Goal: Transaction & Acquisition: Purchase product/service

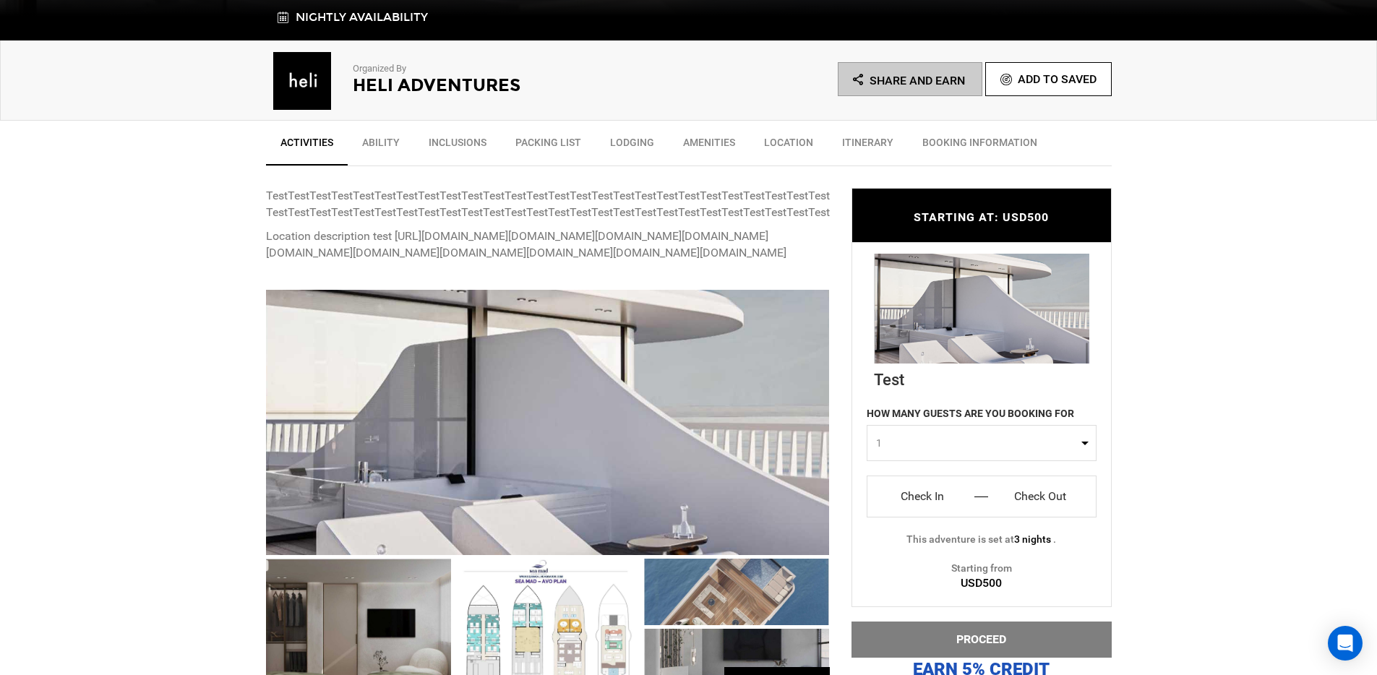
scroll to position [596, 0]
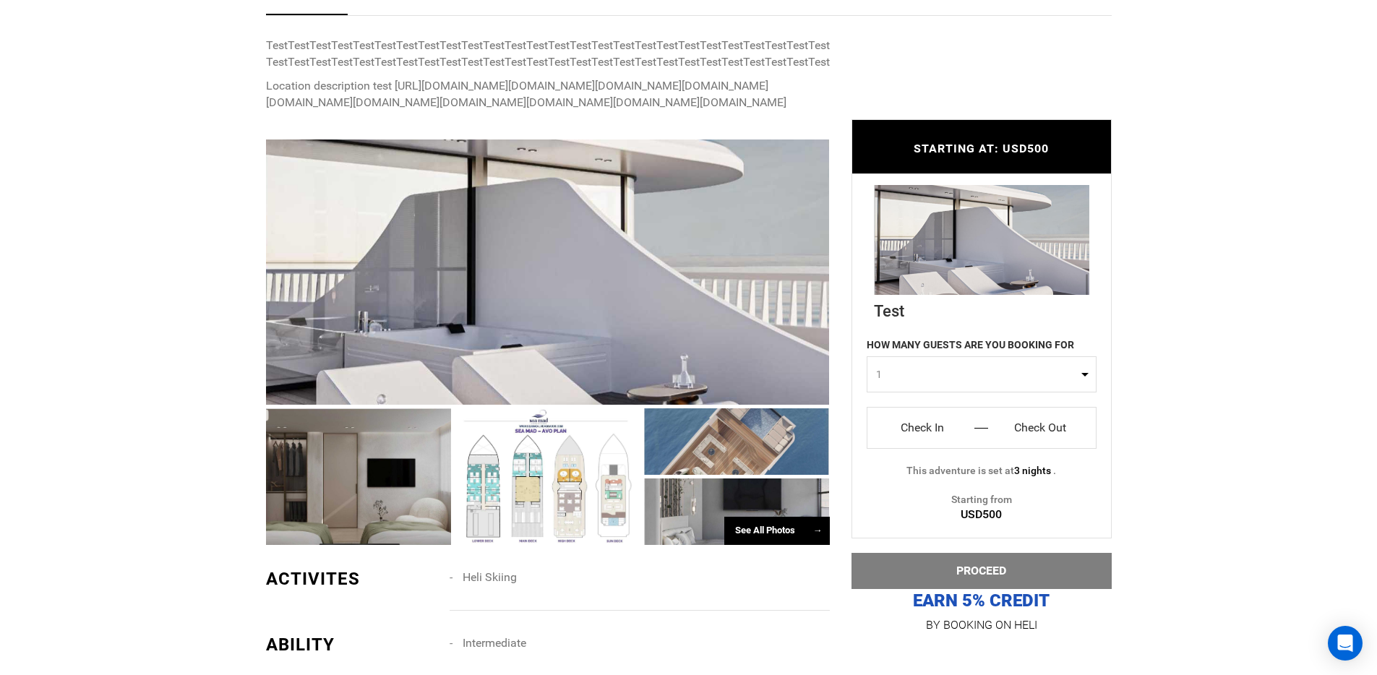
click at [917, 434] on input "Check In" at bounding box center [923, 427] width 90 height 23
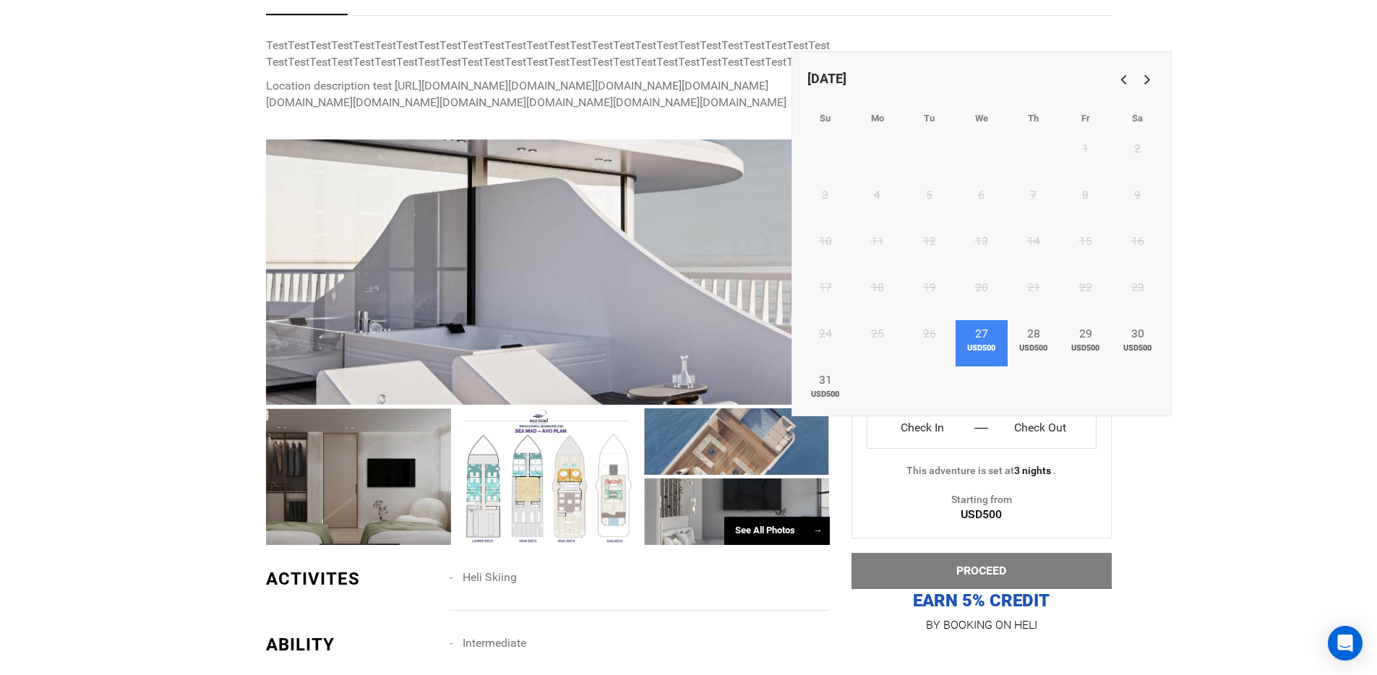
click at [997, 343] on span "USD500" at bounding box center [981, 349] width 52 height 12
type input "Check In"
type input "Check Out"
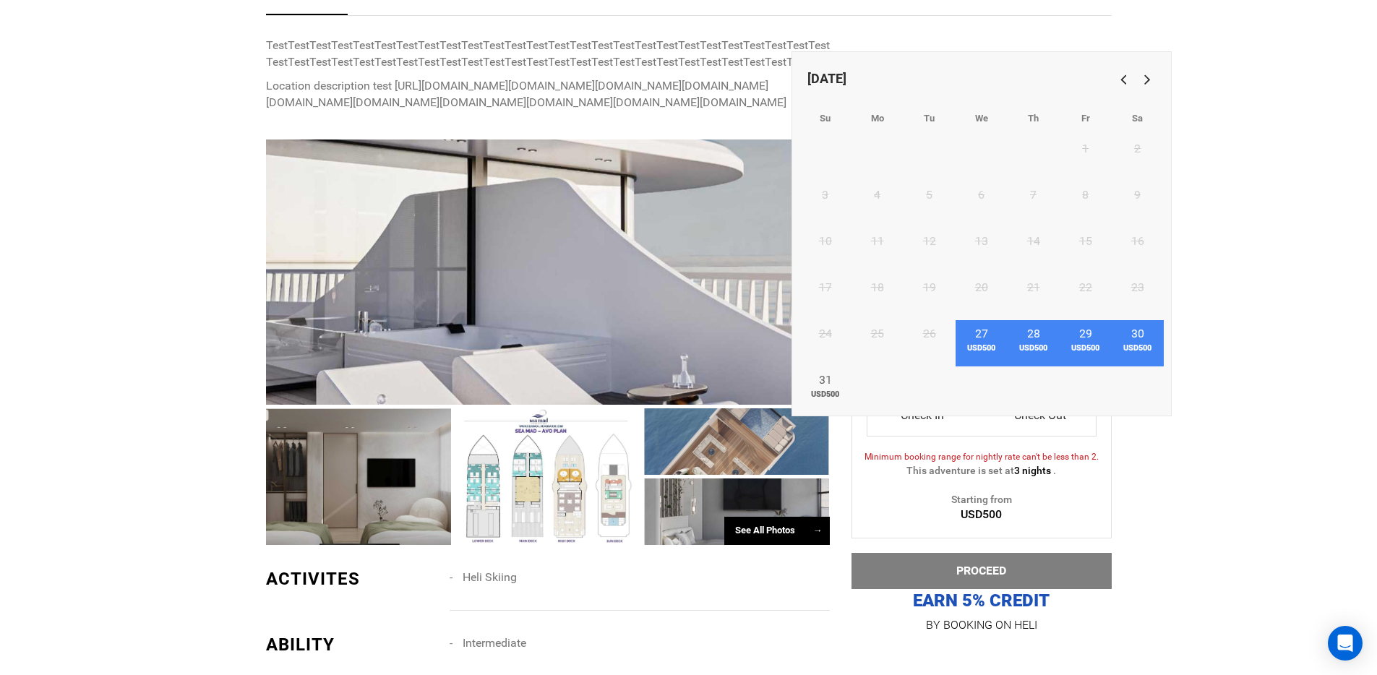
click at [1130, 340] on link "30 USD500" at bounding box center [1137, 343] width 52 height 46
type input "[DATE]"
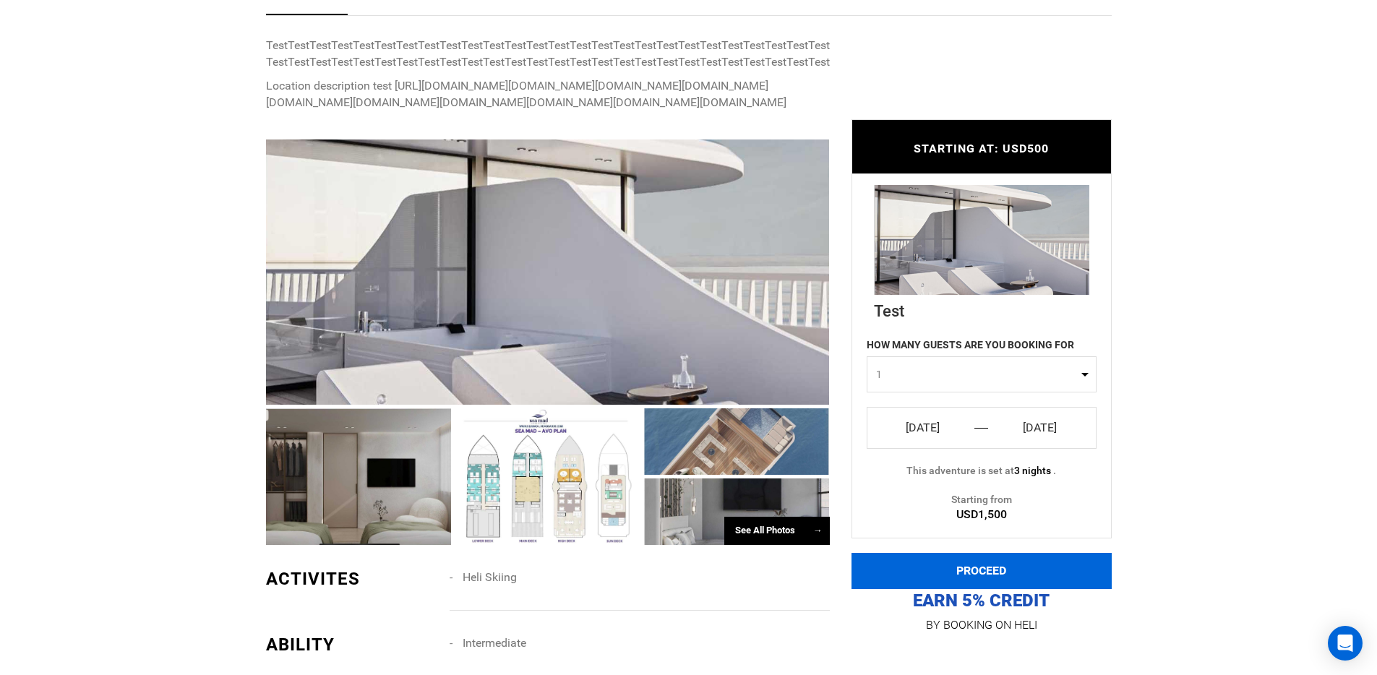
click at [1055, 588] on button "PROCEED" at bounding box center [981, 571] width 260 height 36
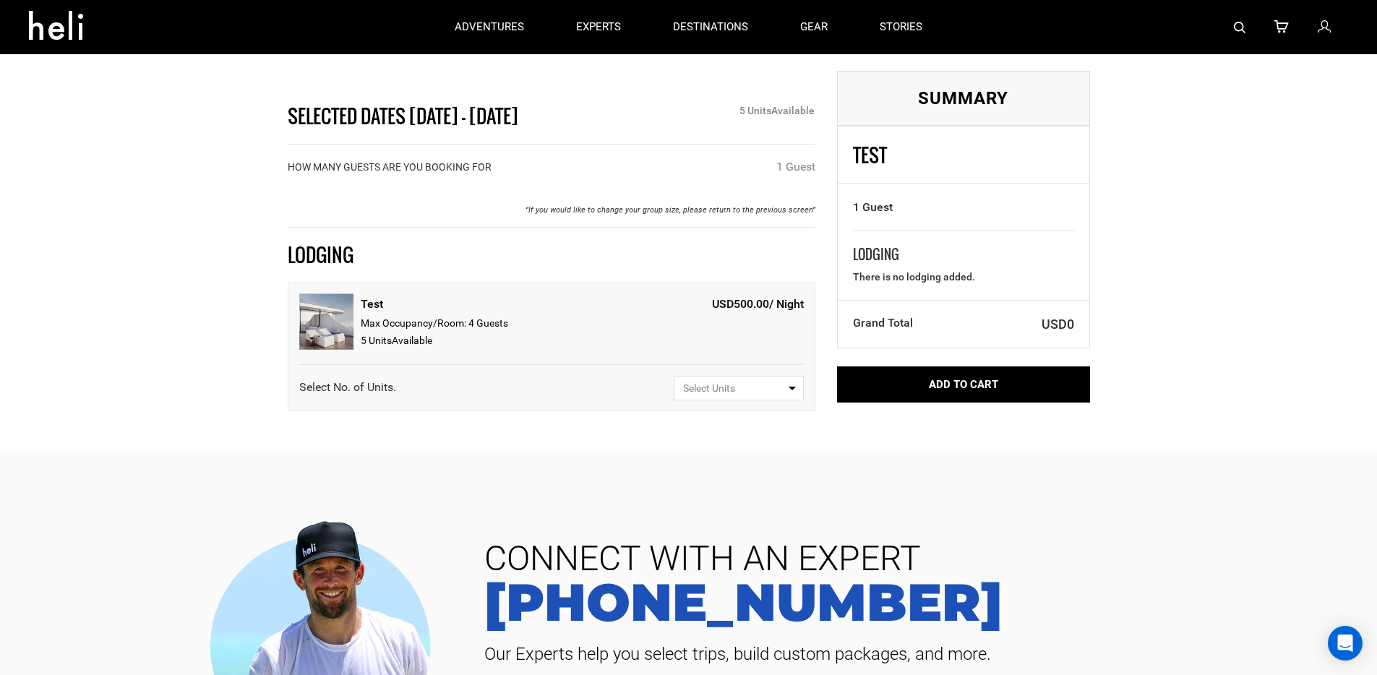
click at [783, 379] on button "Select Units" at bounding box center [739, 388] width 130 height 25
click at [763, 431] on link "1" at bounding box center [738, 444] width 129 height 26
select select "1"
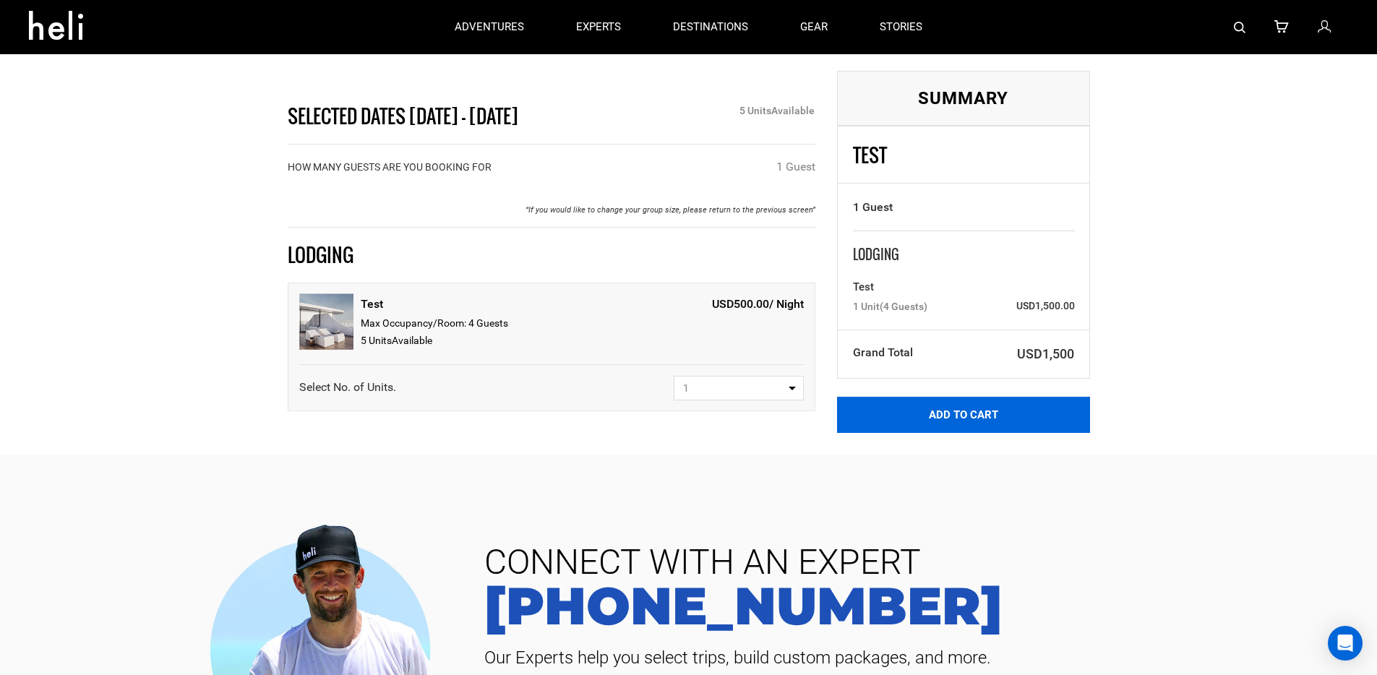
click at [956, 433] on div "Selected Dates [DATE] - [DATE] 5 Unit s Available HOW MANY GUESTS ARE YOU BOOKI…" at bounding box center [688, 227] width 1377 height 455
click at [949, 421] on button "Add to Cart" at bounding box center [963, 415] width 253 height 36
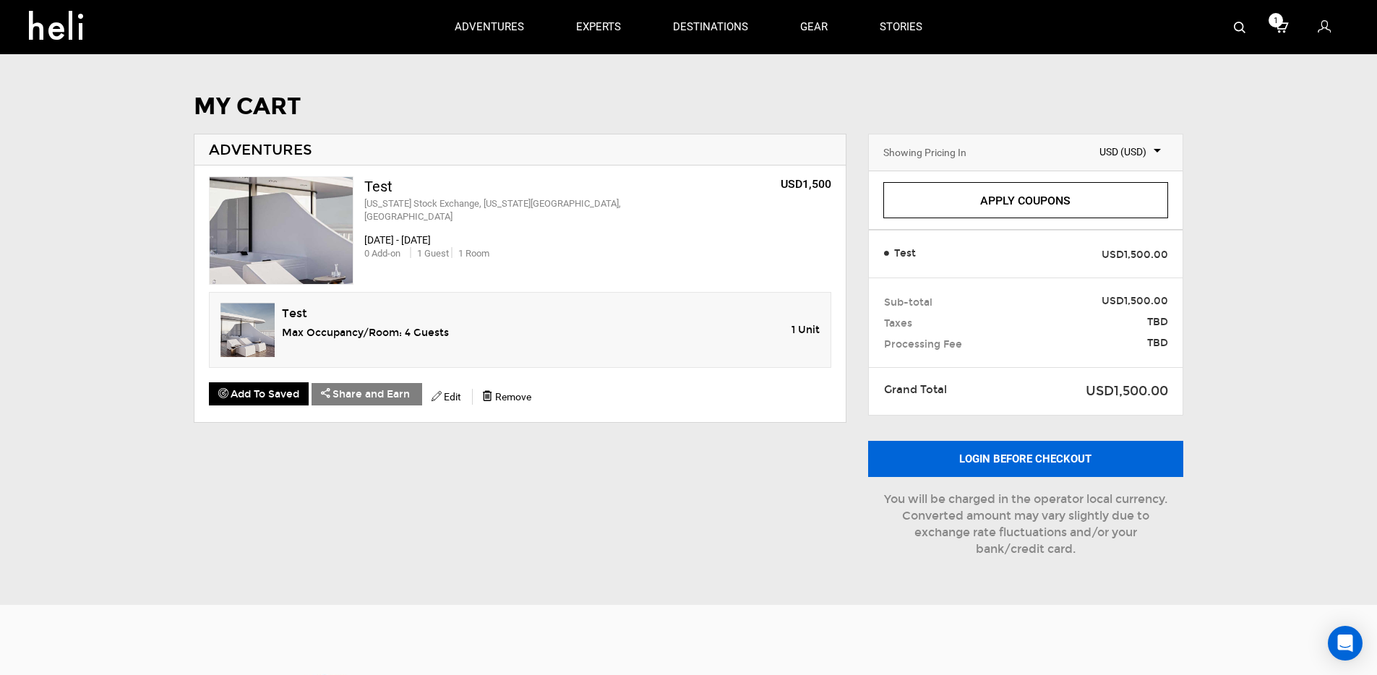
click at [1005, 470] on button "Login before checkout" at bounding box center [1025, 459] width 315 height 36
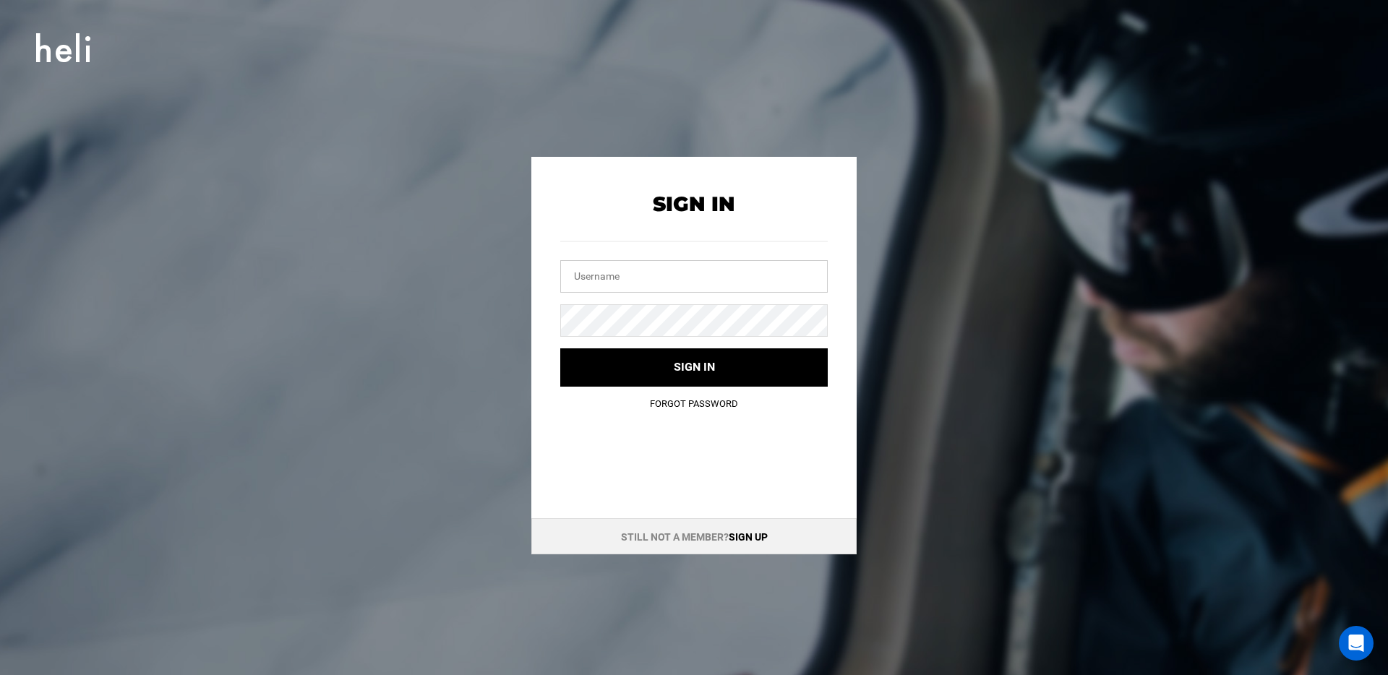
click at [736, 274] on input "text" at bounding box center [693, 276] width 267 height 33
type input "[PERSON_NAME][EMAIL_ADDRESS][DOMAIN_NAME]"
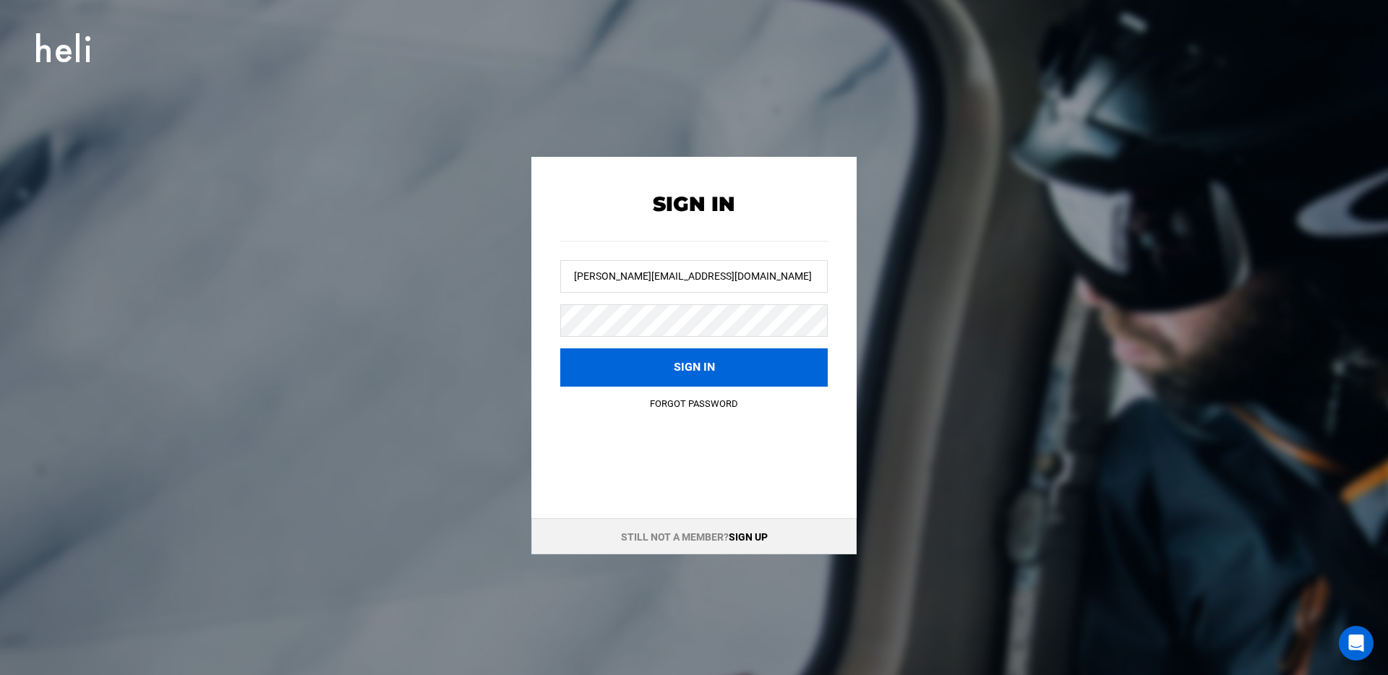
click at [758, 354] on button "Sign in" at bounding box center [693, 367] width 267 height 38
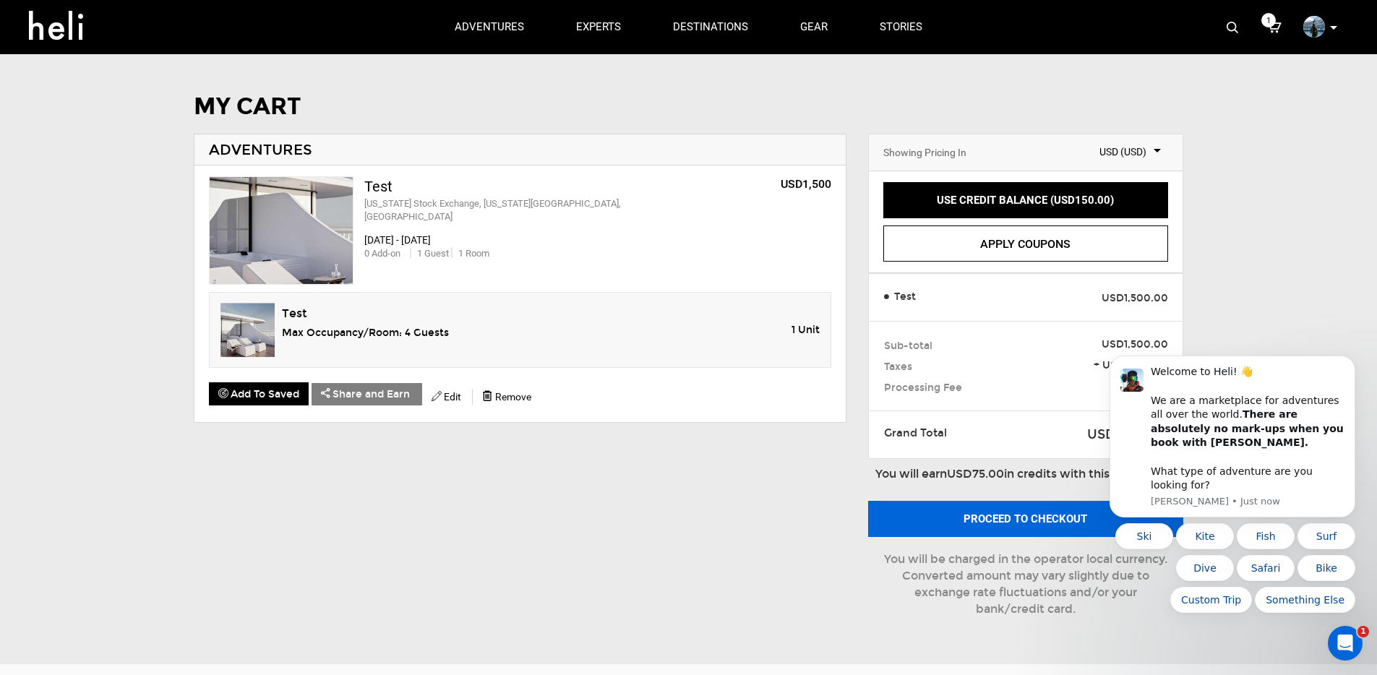
click at [902, 514] on button "Proceed to checkout" at bounding box center [1025, 519] width 315 height 36
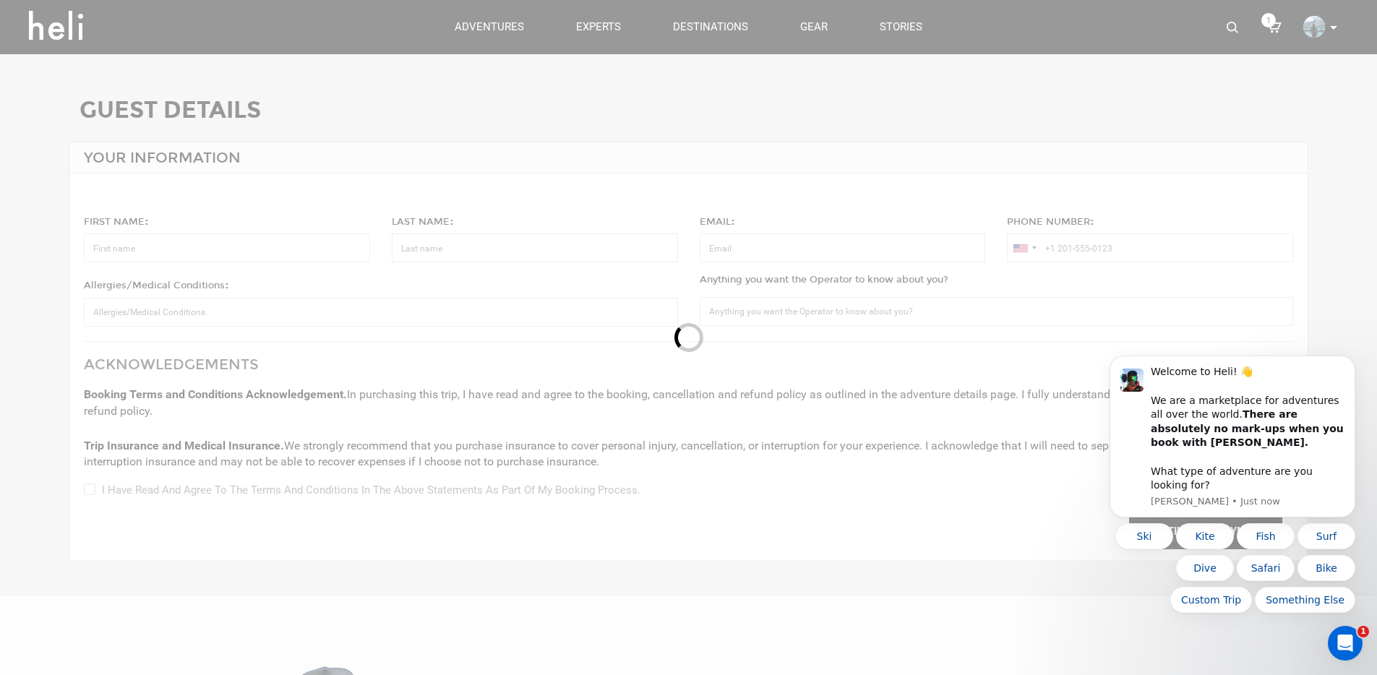
type input "[PERSON_NAME]"
type input "[PERSON_NAME][EMAIL_ADDRESS][DOMAIN_NAME]"
type input "[PHONE_NUMBER]"
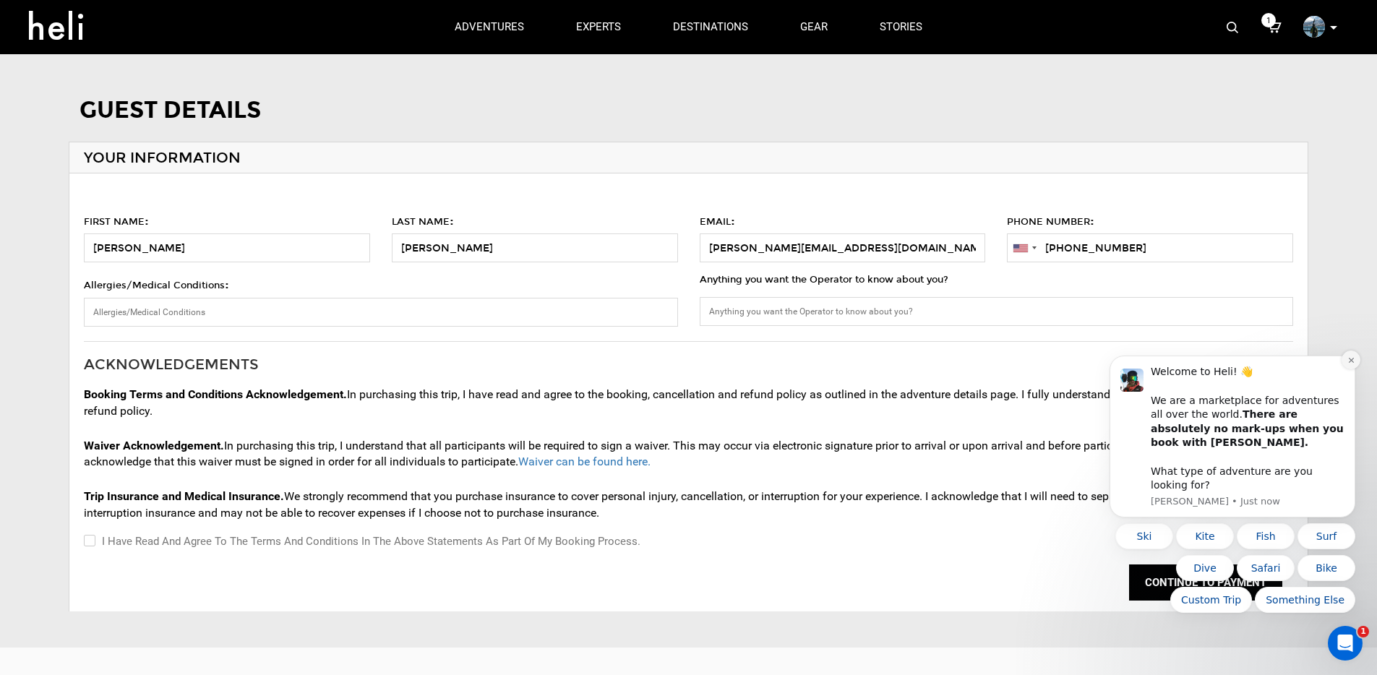
click at [1348, 364] on icon "Dismiss notification" at bounding box center [1351, 360] width 8 height 8
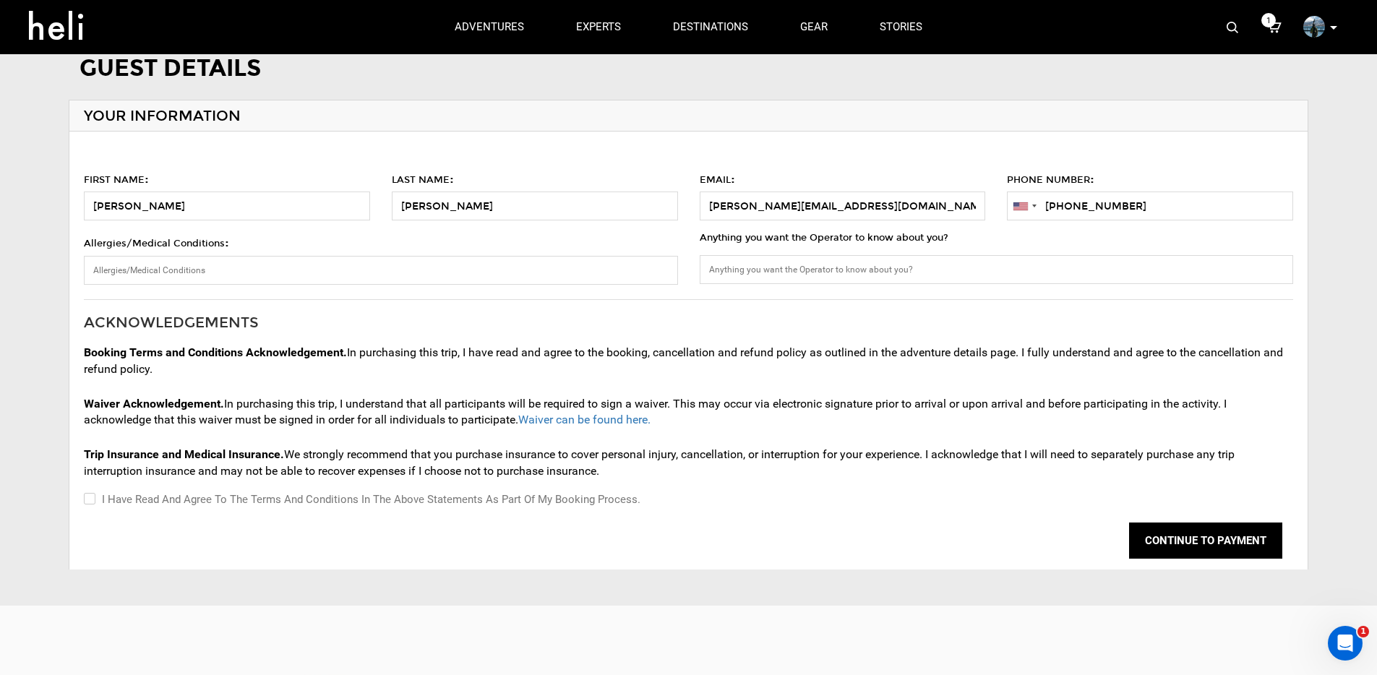
scroll to position [61, 0]
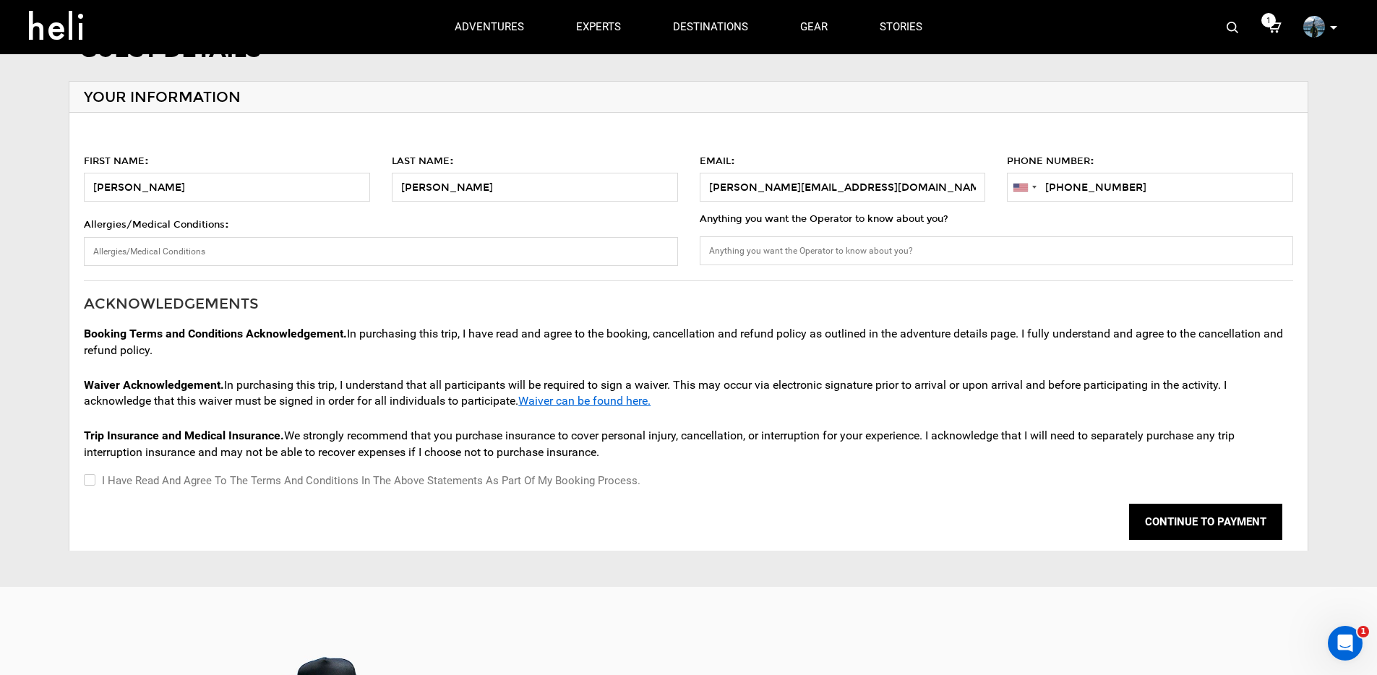
click at [591, 400] on link "Waiver can be found here." at bounding box center [584, 401] width 132 height 14
click at [197, 476] on label "I have read and agree to the terms and conditions in the above statements as pa…" at bounding box center [362, 480] width 556 height 17
click at [93, 476] on input "I have read and agree to the terms and conditions in the above statements as pa…" at bounding box center [88, 480] width 9 height 17
checkbox input "true"
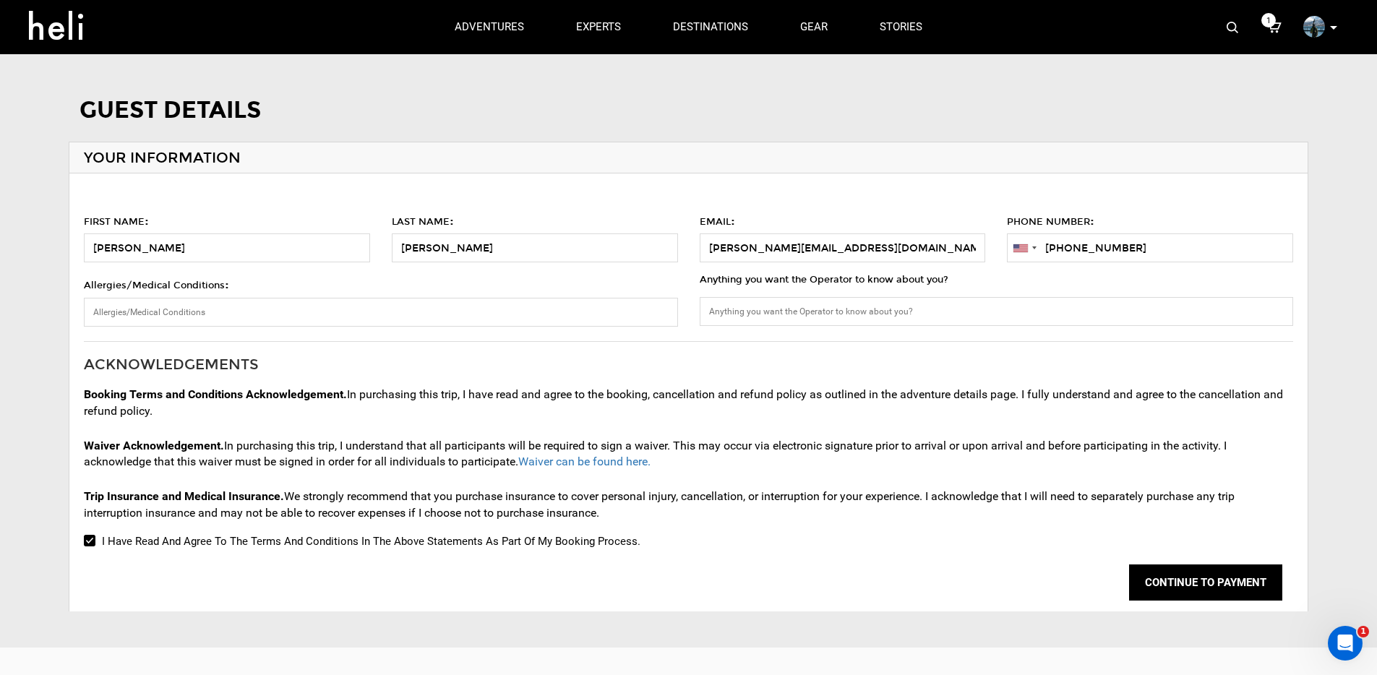
click at [1278, 26] on icon at bounding box center [1274, 27] width 14 height 19
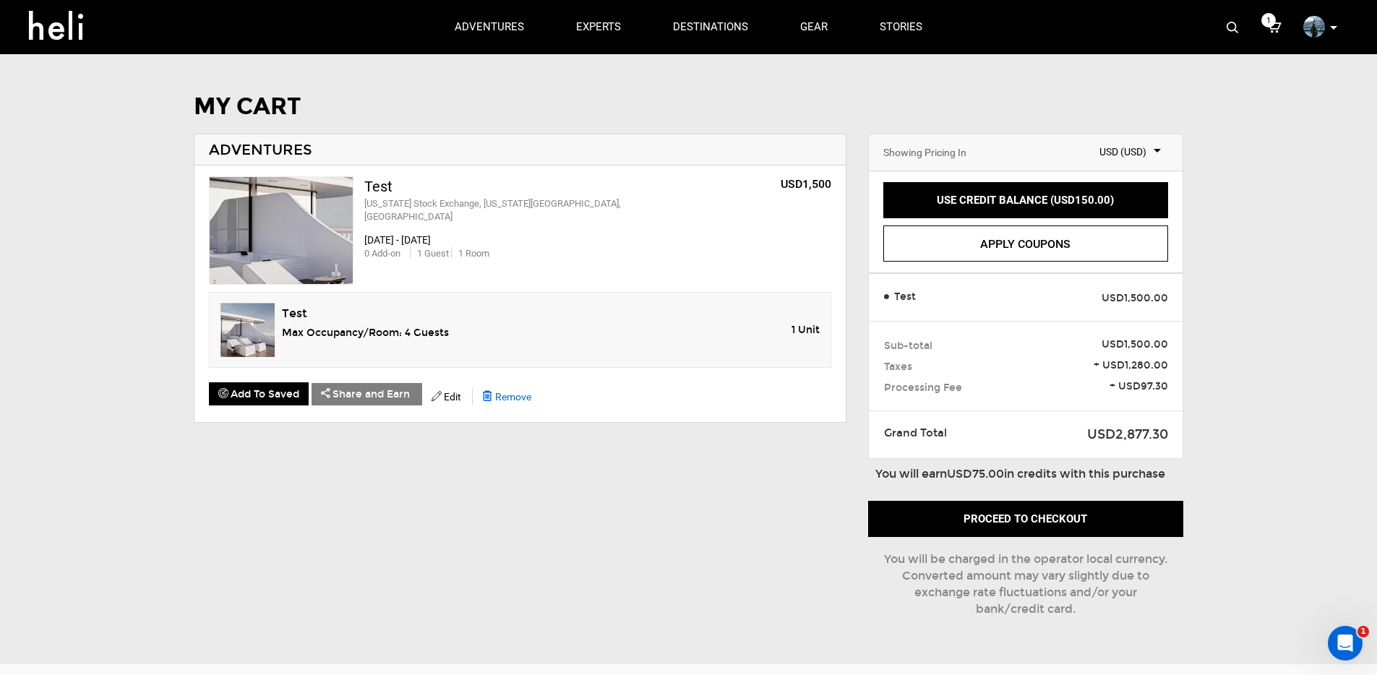
click at [510, 399] on span "Remove" at bounding box center [513, 397] width 36 height 12
